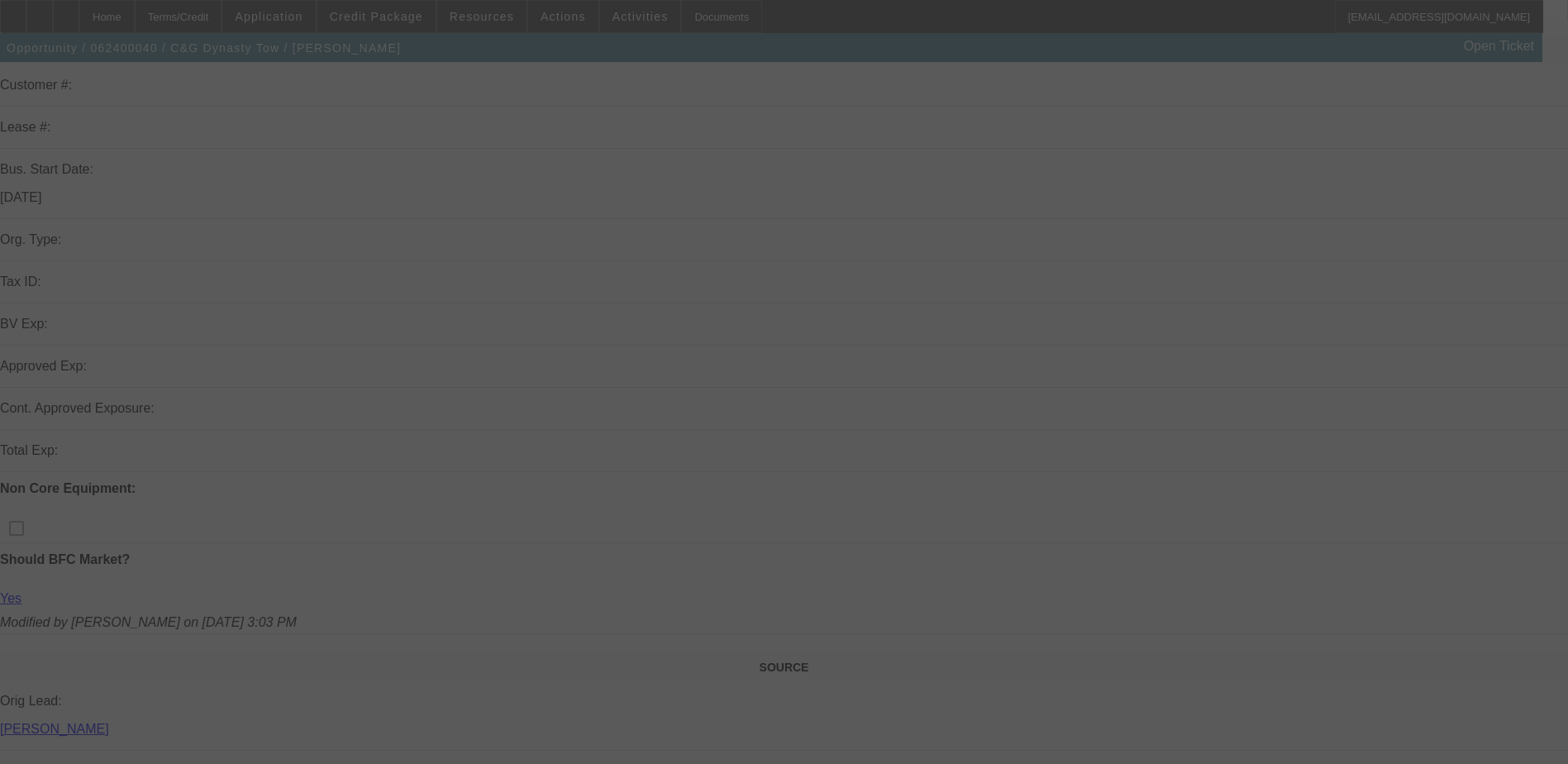
scroll to position [248, 0]
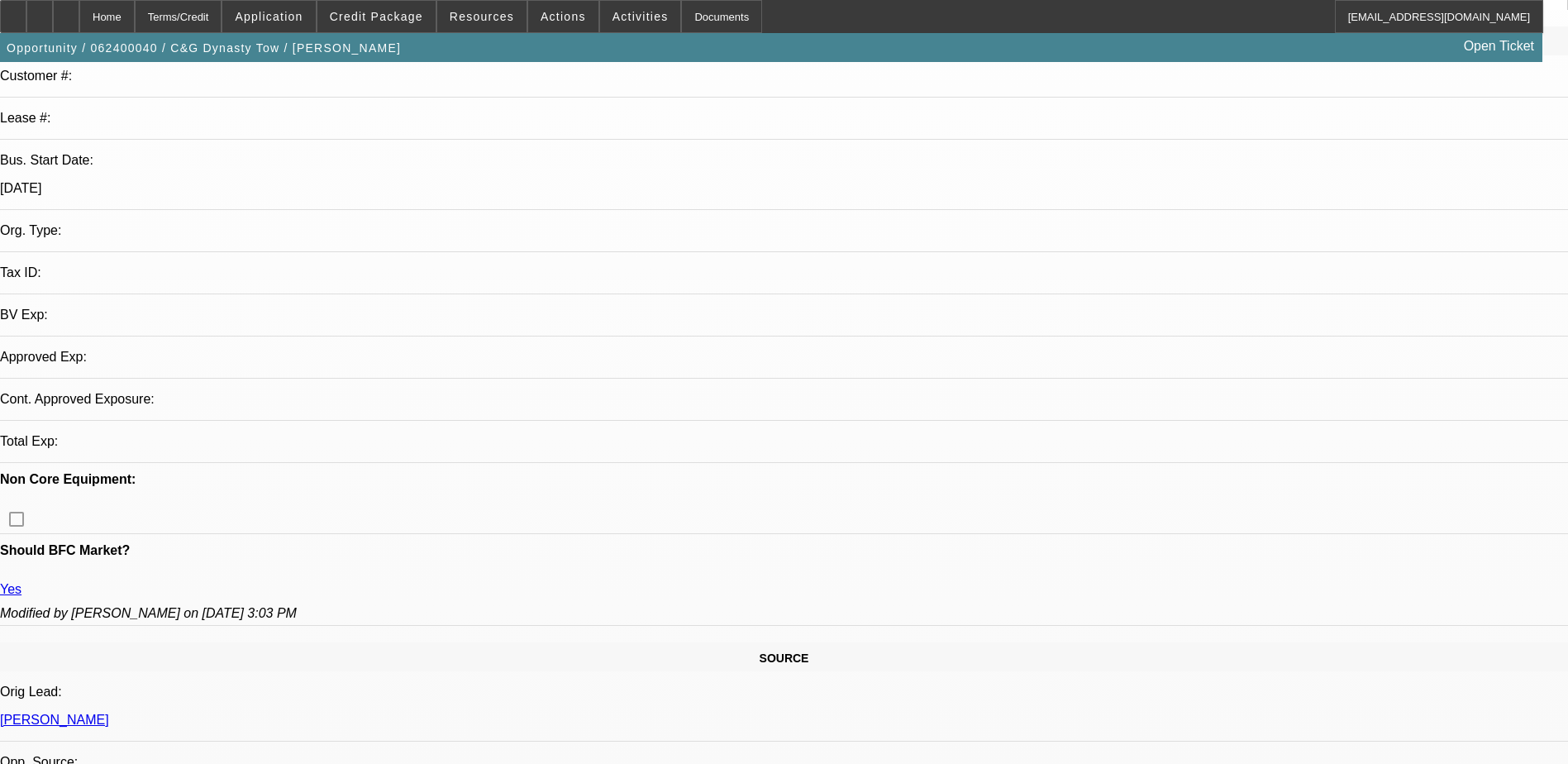
select select "0"
select select "2"
select select "0.1"
select select "4"
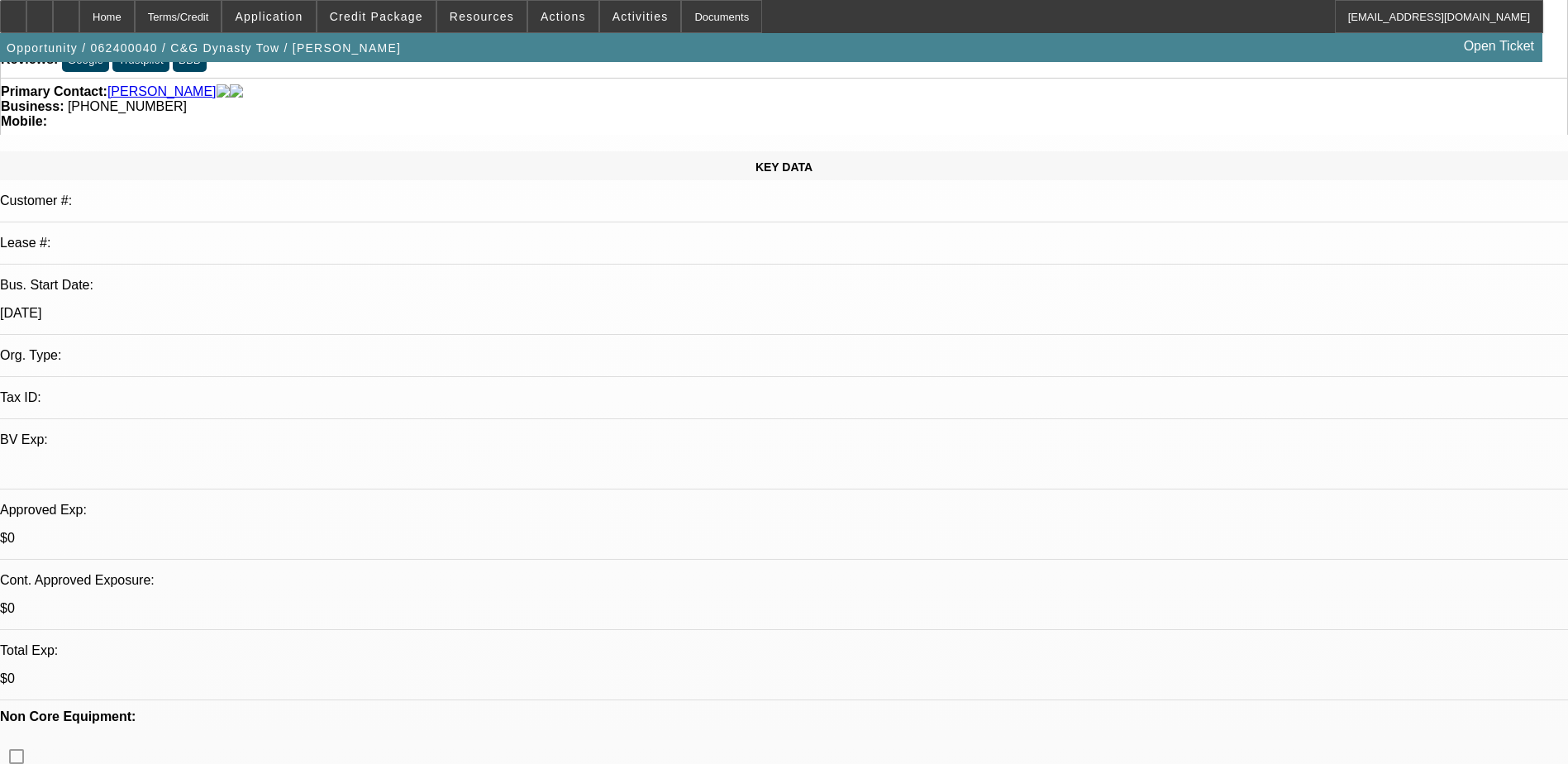
scroll to position [0, 0]
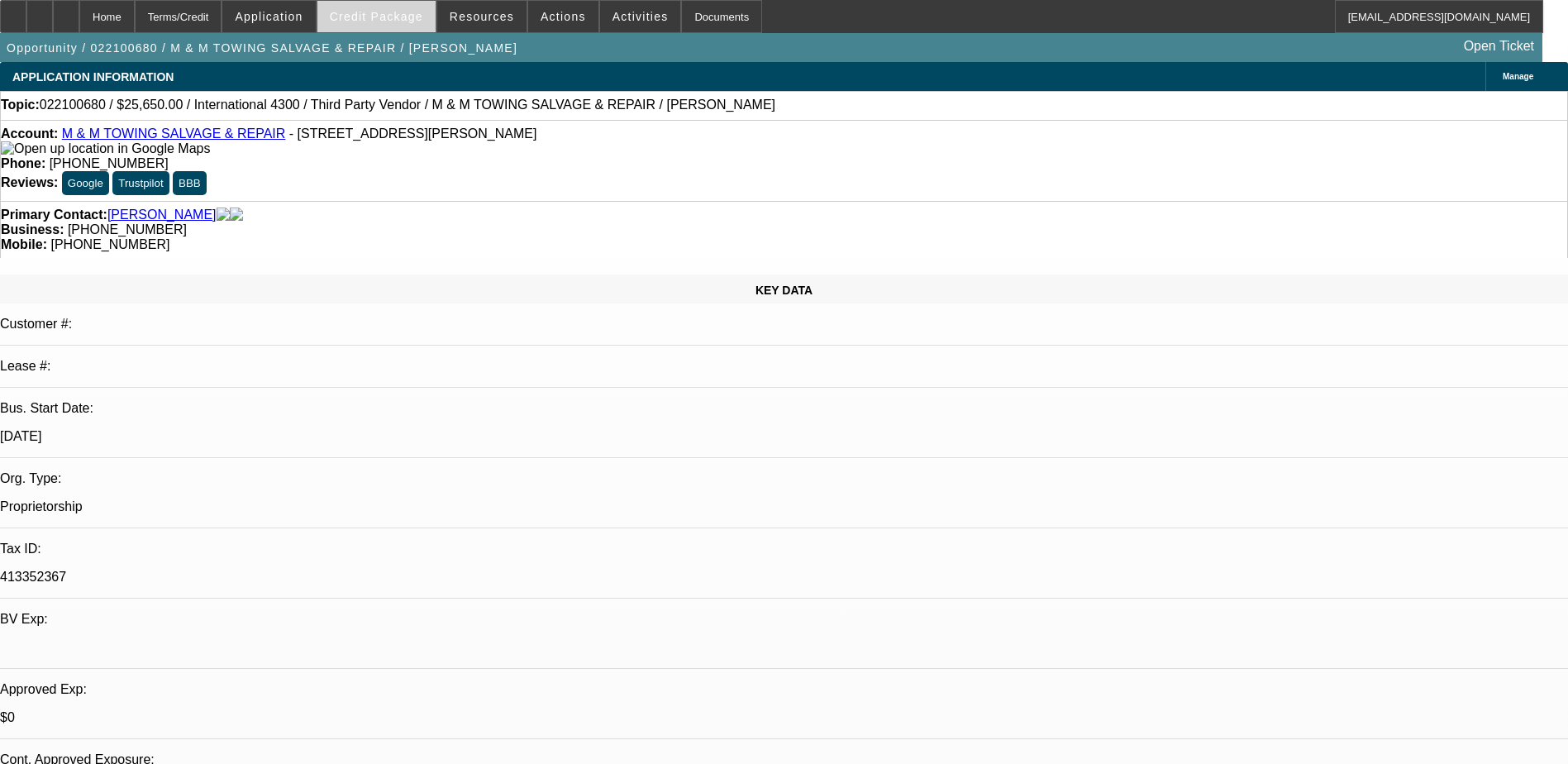
select select "2"
select select "0.1"
select select "2"
select select "0.1"
select select "1"
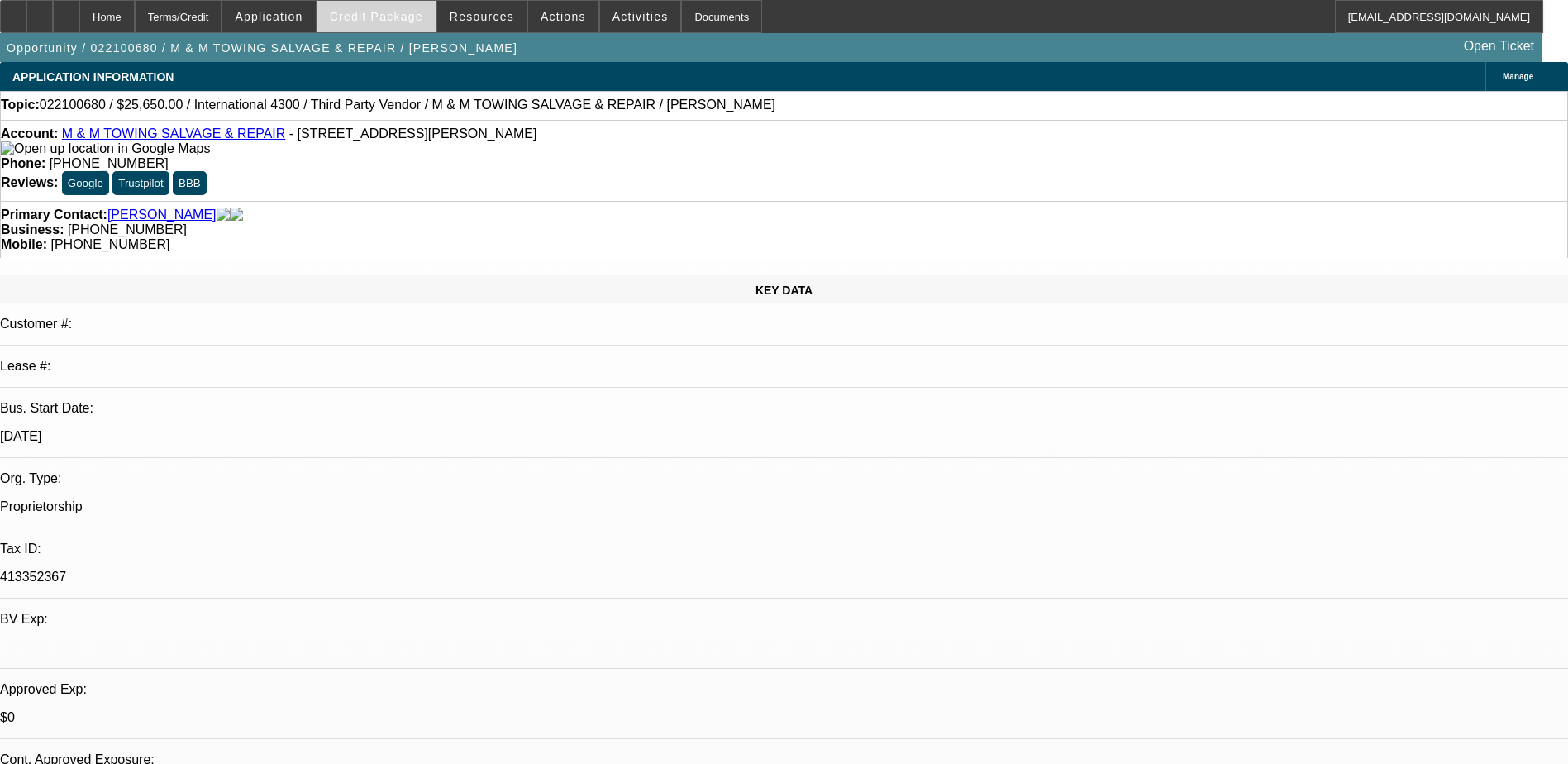
select select "2"
select select "4"
select select "1"
select select "2"
select select "4"
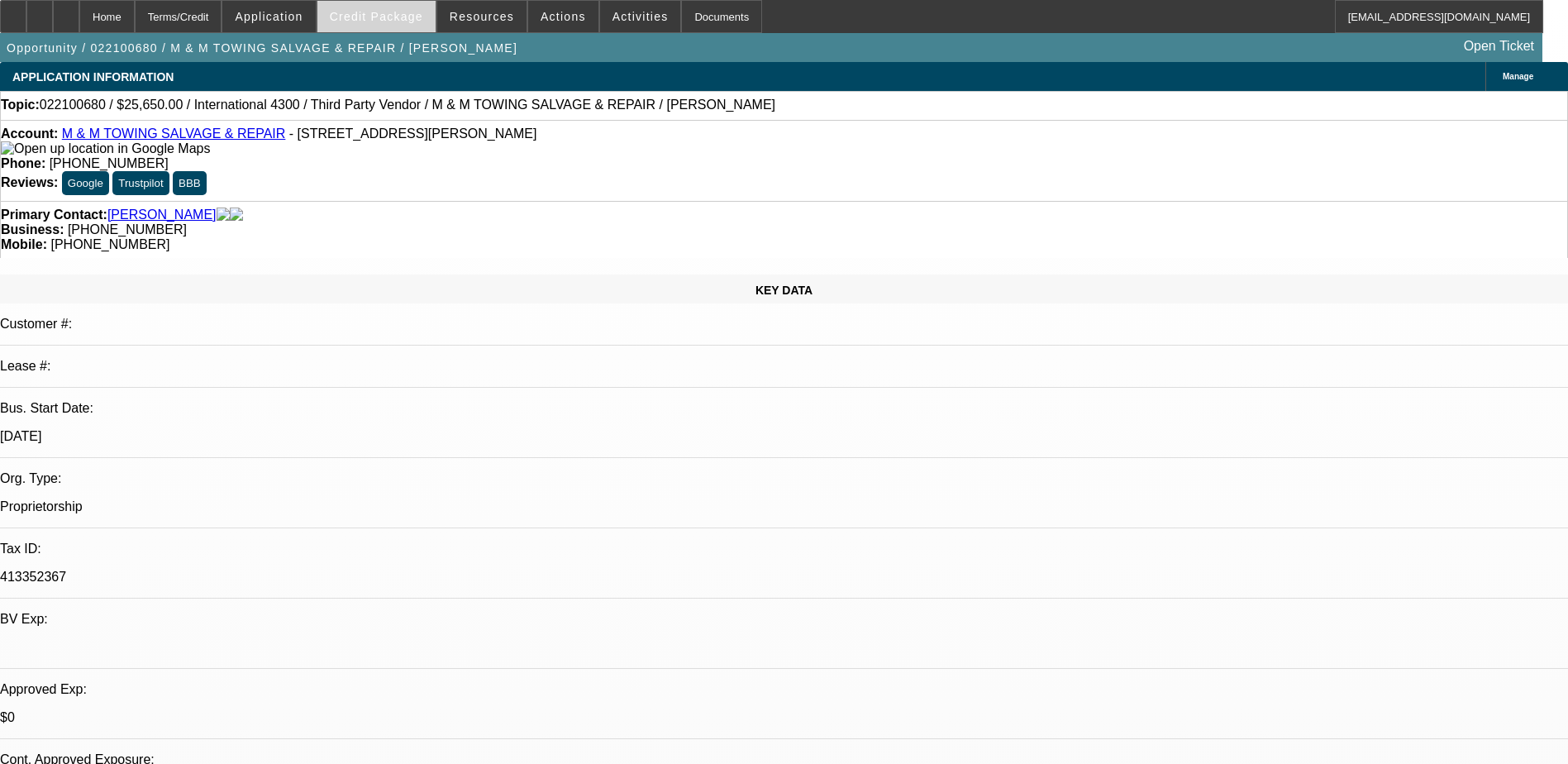
click at [406, 20] on span "Credit Package" at bounding box center [376, 16] width 93 height 13
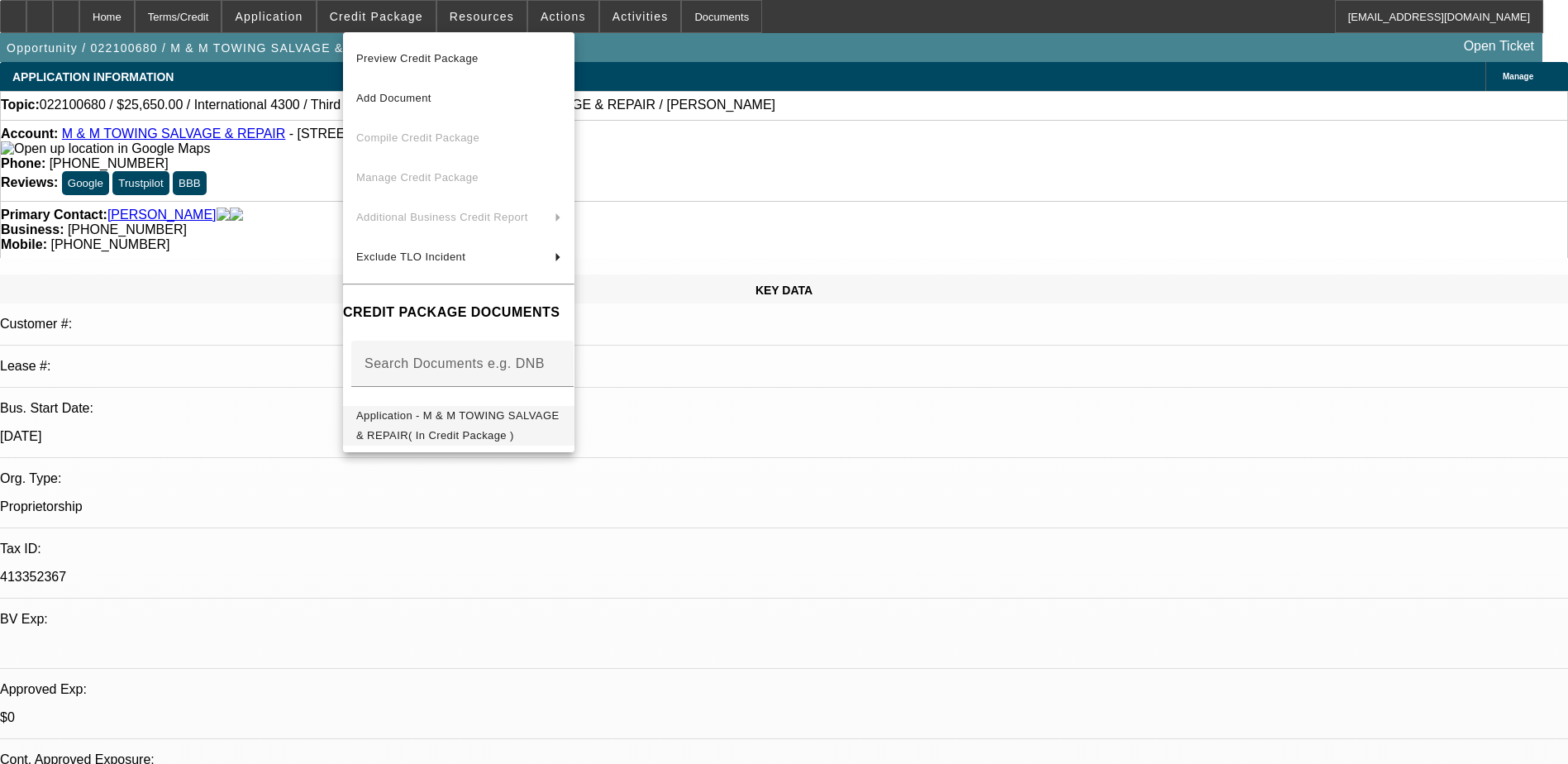
click at [497, 423] on span "Application - M & M TOWING SALVAGE & REPAIR( In Credit Package )" at bounding box center [458, 425] width 202 height 33
